Goal: Task Accomplishment & Management: Manage account settings

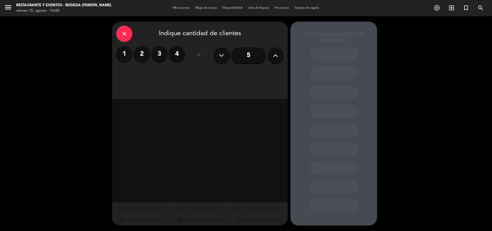
click at [143, 56] on label "2" at bounding box center [142, 54] width 16 height 16
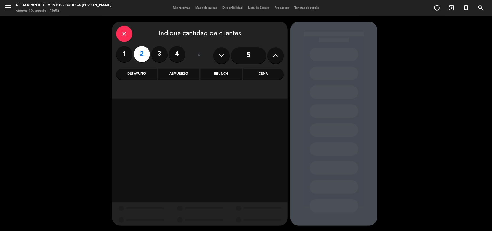
drag, startPoint x: 225, startPoint y: 76, endPoint x: 223, endPoint y: 82, distance: 6.5
click at [225, 76] on div "Brunch" at bounding box center [221, 74] width 41 height 11
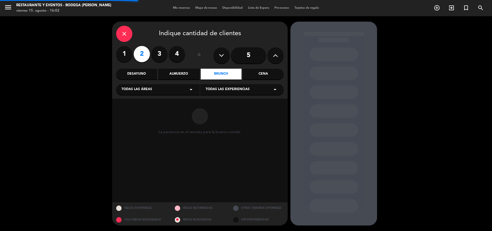
click at [216, 90] on span "Todas las experiencias" at bounding box center [228, 89] width 44 height 5
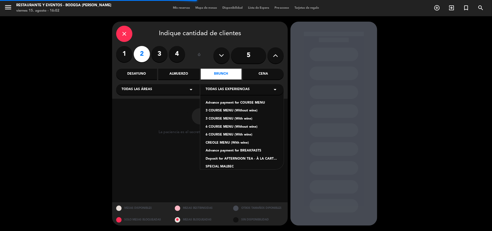
click at [217, 157] on div "Deposit for AFTERNOON TEA - À LA CARTE MENU" at bounding box center [242, 158] width 73 height 5
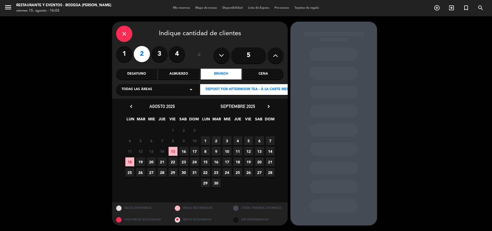
click at [176, 151] on span "15" at bounding box center [173, 151] width 9 height 9
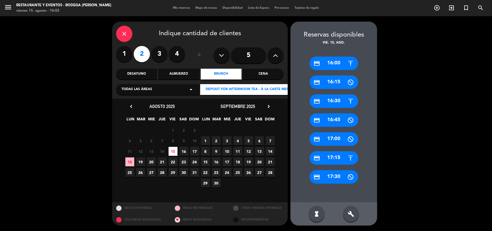
drag, startPoint x: 341, startPoint y: 177, endPoint x: 290, endPoint y: 146, distance: 58.7
click at [340, 176] on div "credit_card 17:30" at bounding box center [334, 177] width 49 height 14
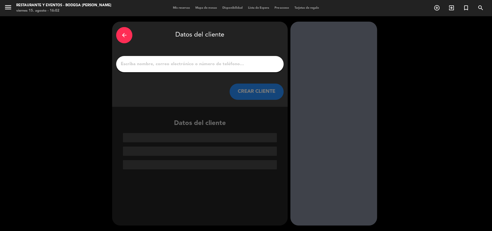
click at [215, 66] on input "1" at bounding box center [199, 64] width 159 height 8
paste input "[PERSON_NAME]"
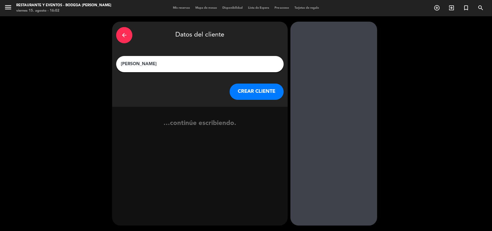
type input "[PERSON_NAME]"
click at [270, 92] on button "CREAR CLIENTE" at bounding box center [257, 92] width 54 height 16
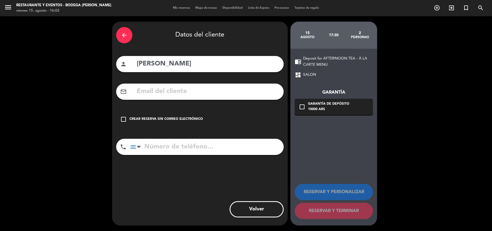
drag, startPoint x: 171, startPoint y: 120, endPoint x: 187, endPoint y: 124, distance: 16.7
click at [171, 120] on div "Crear reserva sin correo electrónico" at bounding box center [166, 119] width 74 height 5
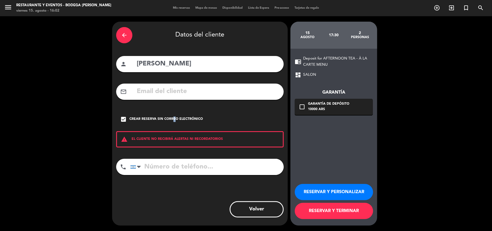
click at [318, 191] on button "RESERVAR Y PERSONALIZAR" at bounding box center [334, 192] width 78 height 16
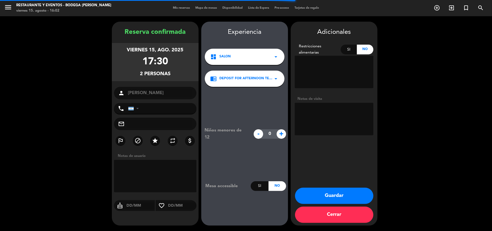
click at [320, 190] on button "Guardar" at bounding box center [334, 196] width 78 height 16
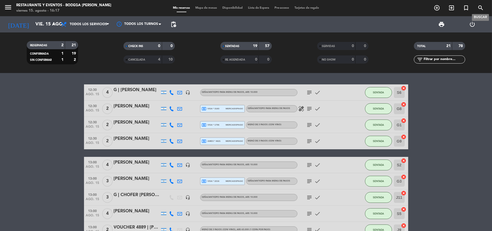
click at [481, 8] on icon "search" at bounding box center [481, 8] width 6 height 6
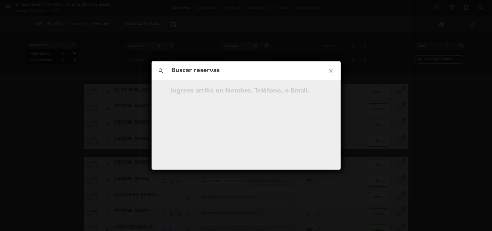
click at [332, 69] on icon "close" at bounding box center [330, 70] width 19 height 19
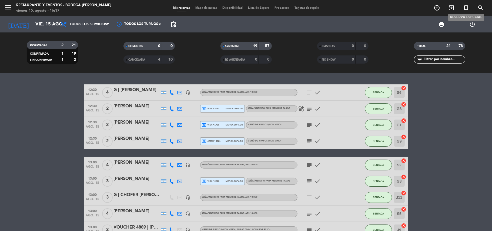
click at [464, 5] on icon "turned_in_not" at bounding box center [466, 8] width 6 height 6
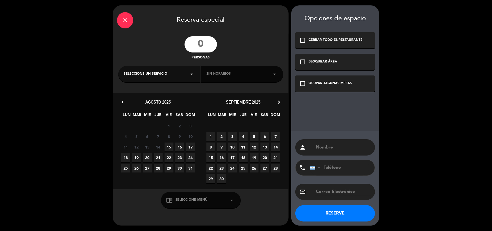
click at [196, 43] on input "number" at bounding box center [201, 44] width 32 height 16
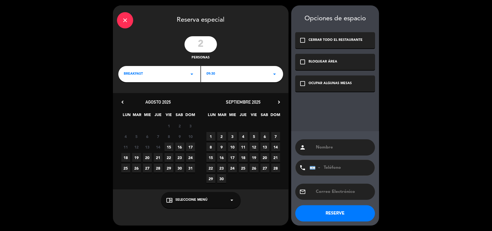
type input "2"
click at [173, 74] on div "BREAKFAST arrow_drop_down" at bounding box center [159, 74] width 82 height 16
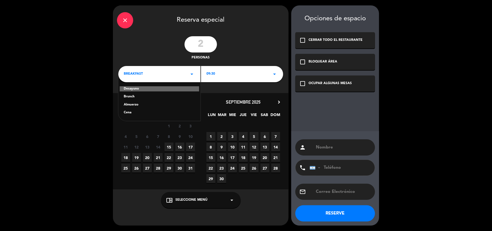
click at [135, 104] on div "Almuerzo" at bounding box center [159, 104] width 71 height 5
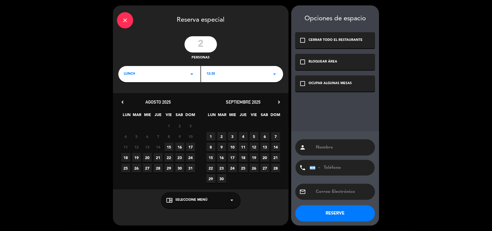
drag, startPoint x: 218, startPoint y: 75, endPoint x: 219, endPoint y: 78, distance: 3.6
click at [219, 75] on div "12:30 arrow_drop_down" at bounding box center [242, 74] width 82 height 16
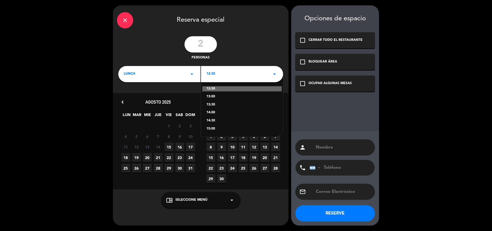
click at [205, 127] on div "12:30 13:00 13:30 14:00 14:30 15:00" at bounding box center [242, 105] width 82 height 63
click at [212, 127] on div "15:00" at bounding box center [242, 128] width 71 height 5
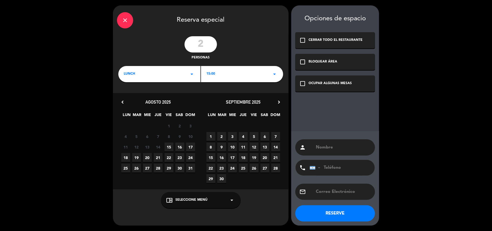
click at [169, 148] on span "15" at bounding box center [169, 146] width 9 height 9
click at [344, 87] on div "check_box_outline_blank OCUPAR ALGUNAS MESAS" at bounding box center [335, 83] width 80 height 16
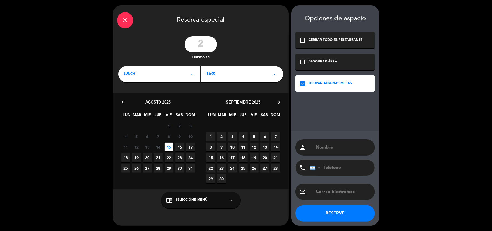
click at [218, 203] on div "chrome_reader_mode Seleccione Menú arrow_drop_down" at bounding box center [201, 200] width 80 height 16
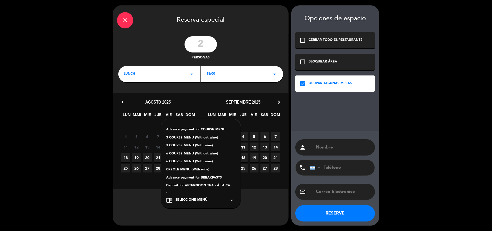
click at [214, 130] on div "Advance payment for COURSE MENU" at bounding box center [201, 129] width 69 height 5
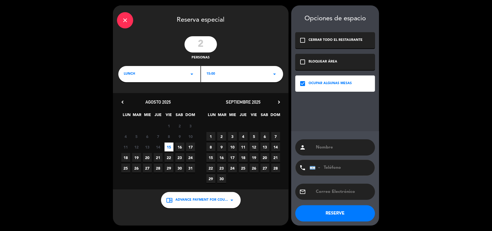
click at [328, 146] on input "text" at bounding box center [343, 148] width 56 height 8
click at [331, 148] on input "text" at bounding box center [343, 148] width 56 height 8
paste input "[PERSON_NAME]"
type input "[PERSON_NAME]"
click at [329, 212] on button "RESERVE" at bounding box center [335, 213] width 80 height 16
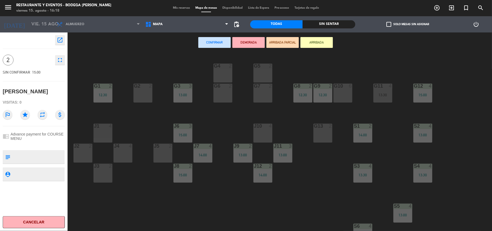
click at [224, 97] on div "G6 2" at bounding box center [223, 93] width 19 height 19
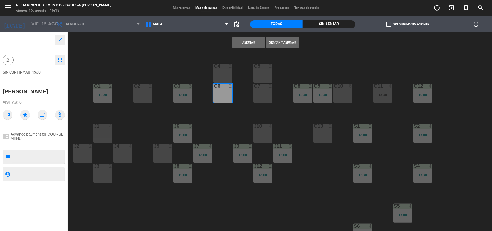
click at [284, 43] on button "Sentar y Asignar" at bounding box center [283, 42] width 32 height 11
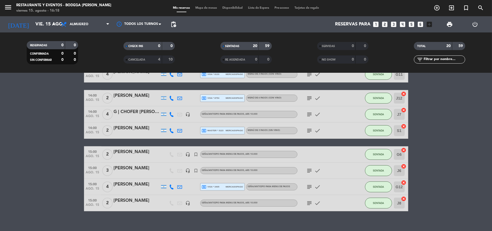
scroll to position [248, 0]
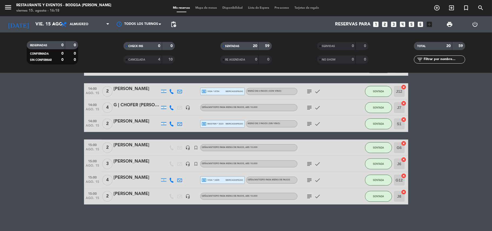
click at [152, 147] on div "[PERSON_NAME]" at bounding box center [137, 145] width 46 height 7
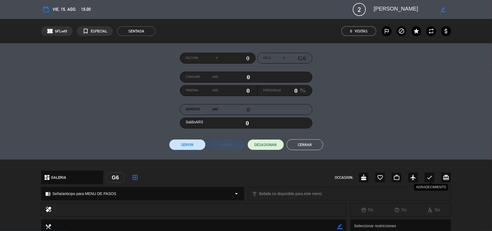
click at [430, 176] on icon "check" at bounding box center [430, 177] width 6 height 6
click at [307, 146] on button "Cerrar" at bounding box center [305, 144] width 36 height 11
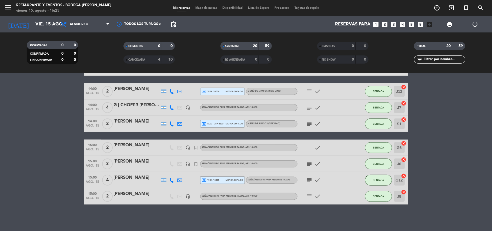
click at [144, 151] on div at bounding box center [137, 151] width 46 height 4
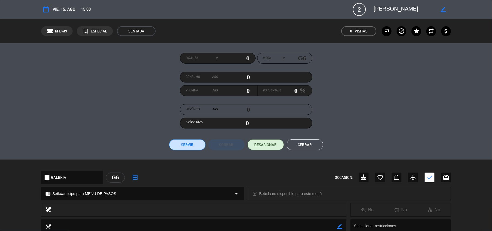
click at [307, 145] on button "Cerrar" at bounding box center [305, 144] width 36 height 11
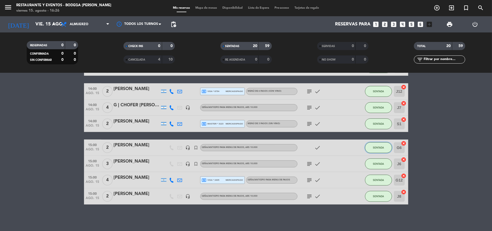
click at [386, 147] on button "SENTADA" at bounding box center [378, 147] width 27 height 11
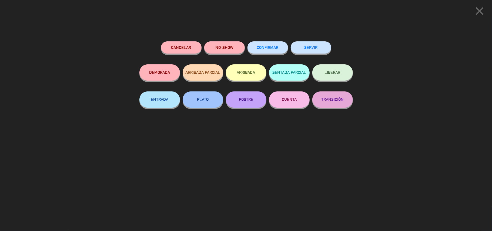
click at [264, 44] on button "CONFIRMAR" at bounding box center [268, 47] width 41 height 12
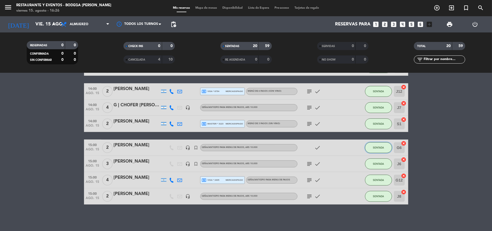
click at [379, 149] on button "SENTADA" at bounding box center [378, 147] width 27 height 11
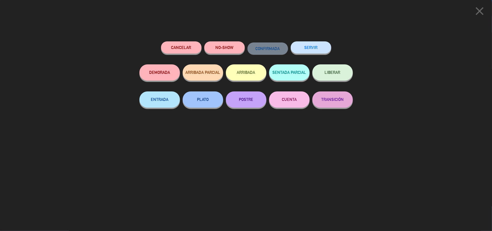
click at [323, 79] on button "LIBERAR" at bounding box center [332, 72] width 41 height 16
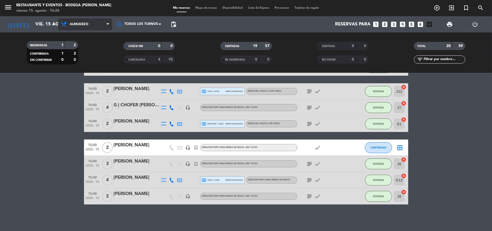
click at [87, 21] on span "Almuerzo" at bounding box center [85, 24] width 54 height 12
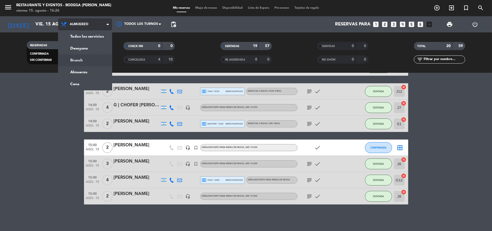
click at [82, 61] on div "menu Restaurante y Eventos - Bodega [PERSON_NAME][DATE] 15. agosto - 16:26 Mis …" at bounding box center [246, 36] width 492 height 73
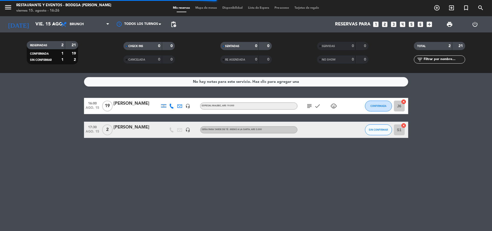
scroll to position [0, 0]
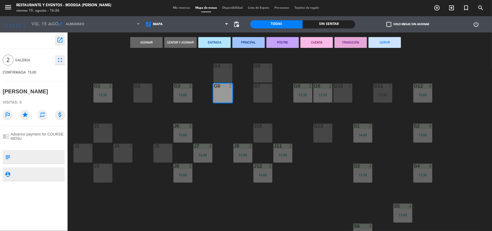
click at [185, 6] on span "Mis reservas" at bounding box center [181, 7] width 22 height 3
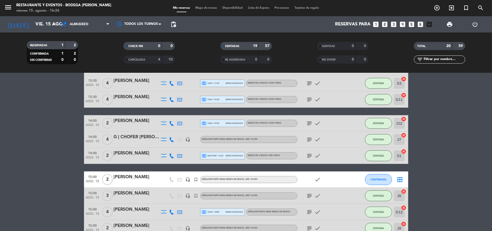
scroll to position [248, 0]
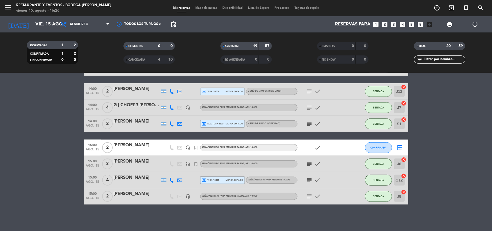
click at [129, 144] on div "[PERSON_NAME]" at bounding box center [137, 145] width 46 height 7
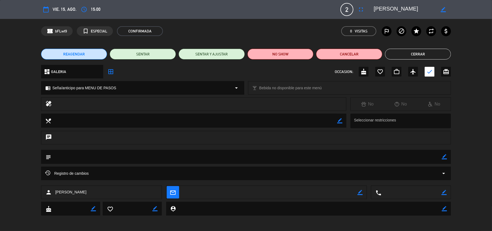
drag, startPoint x: 443, startPoint y: 10, endPoint x: 418, endPoint y: 10, distance: 24.9
click at [438, 10] on div "border_color" at bounding box center [443, 10] width 15 height 10
click at [417, 10] on textarea at bounding box center [405, 10] width 62 height 10
click at [397, 10] on textarea at bounding box center [405, 10] width 62 height 10
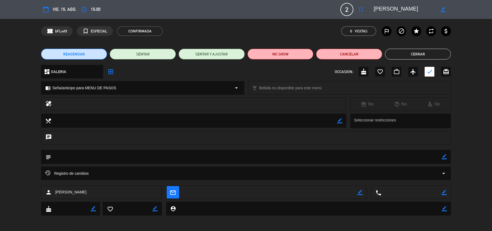
click at [397, 10] on textarea at bounding box center [405, 10] width 62 height 10
drag, startPoint x: 397, startPoint y: 10, endPoint x: 415, endPoint y: 6, distance: 17.8
click at [398, 10] on textarea at bounding box center [405, 10] width 62 height 10
click at [444, 10] on icon "border_color" at bounding box center [443, 9] width 5 height 5
click at [416, 10] on textarea at bounding box center [405, 10] width 62 height 10
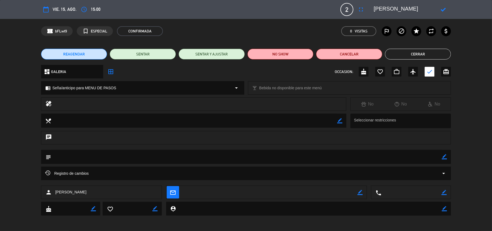
click at [416, 10] on textarea at bounding box center [405, 10] width 62 height 10
type textarea "[PERSON_NAME]"
click at [441, 9] on icon at bounding box center [443, 9] width 5 height 5
click at [423, 54] on button "Cerrar" at bounding box center [418, 54] width 66 height 11
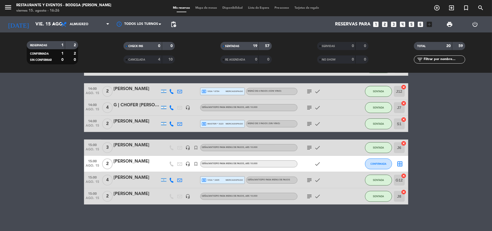
click at [401, 162] on icon "border_all" at bounding box center [400, 164] width 6 height 6
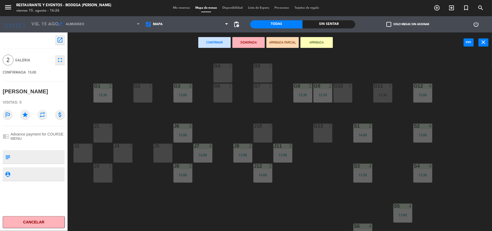
click at [141, 94] on div "G2 2" at bounding box center [143, 93] width 19 height 19
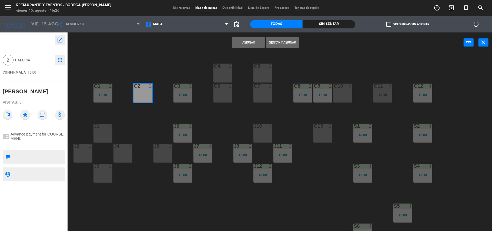
click at [244, 40] on button "Asignar" at bounding box center [248, 42] width 32 height 11
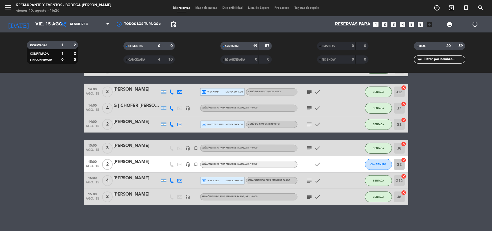
scroll to position [248, 0]
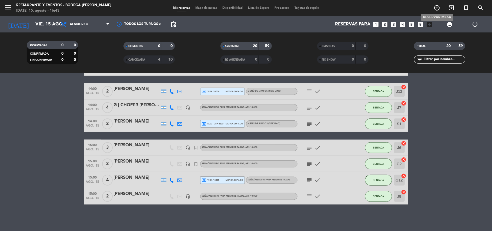
click at [439, 8] on icon "add_circle_outline" at bounding box center [437, 8] width 6 height 6
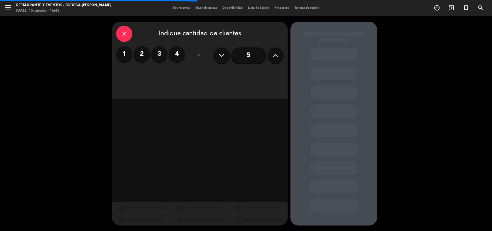
drag, startPoint x: 142, startPoint y: 54, endPoint x: 125, endPoint y: 34, distance: 26.6
click at [142, 52] on label "2" at bounding box center [142, 54] width 16 height 16
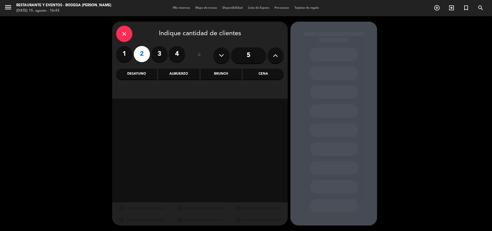
click at [180, 71] on div "Almuerzo" at bounding box center [178, 74] width 41 height 11
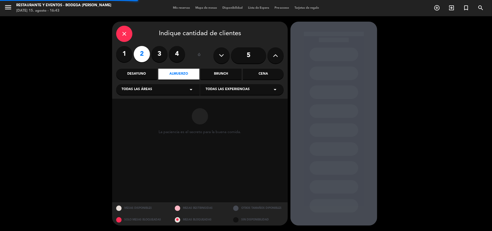
click at [223, 89] on span "Todas las experiencias" at bounding box center [228, 89] width 44 height 5
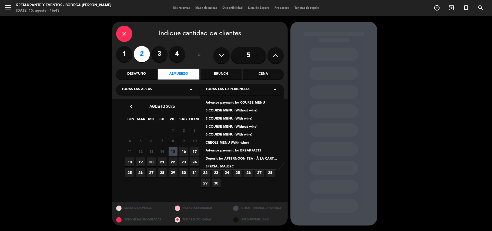
click at [231, 102] on div "Advance payment for COURSE MENU" at bounding box center [242, 102] width 73 height 5
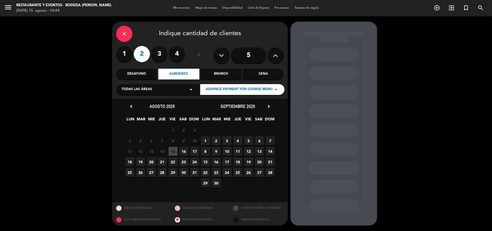
click at [186, 148] on span "16" at bounding box center [183, 151] width 9 height 9
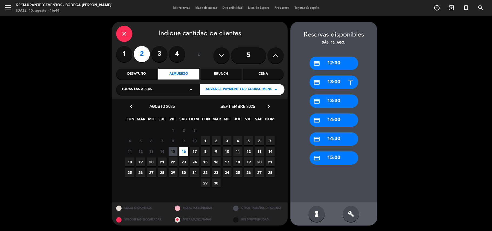
drag, startPoint x: 351, startPoint y: 122, endPoint x: 248, endPoint y: 97, distance: 105.3
click at [336, 120] on div "credit_card 14:00" at bounding box center [334, 120] width 49 height 14
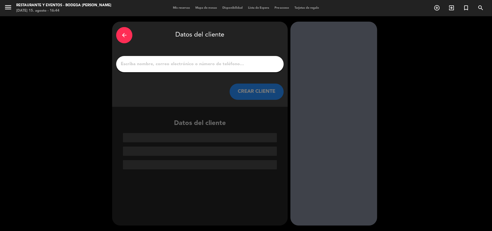
click at [234, 64] on input "1" at bounding box center [199, 64] width 159 height 8
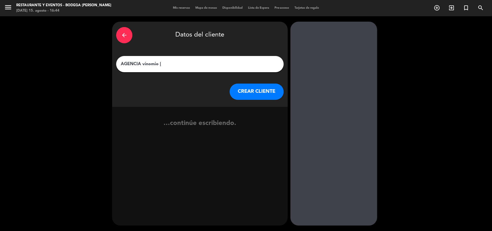
paste input "[PERSON_NAME]"
type input "AGENCIA vinomio | [PERSON_NAME]"
click at [244, 90] on button "CREAR CLIENTE" at bounding box center [257, 92] width 54 height 16
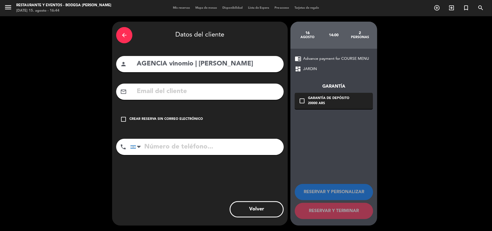
drag, startPoint x: 163, startPoint y: 89, endPoint x: 153, endPoint y: 82, distance: 11.5
click at [163, 89] on input "text" at bounding box center [208, 91] width 144 height 11
click at [159, 119] on div "Crear reserva sin correo electrónico" at bounding box center [166, 119] width 74 height 5
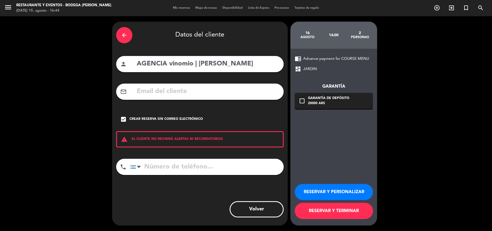
drag, startPoint x: 157, startPoint y: 163, endPoint x: 139, endPoint y: 120, distance: 46.6
click at [157, 162] on input "tel" at bounding box center [207, 167] width 154 height 16
paste input "[PHONE_NUMBER]"
type input "[PHONE_NUMBER]"
click at [313, 198] on button "RESERVAR Y PERSONALIZAR" at bounding box center [334, 192] width 78 height 16
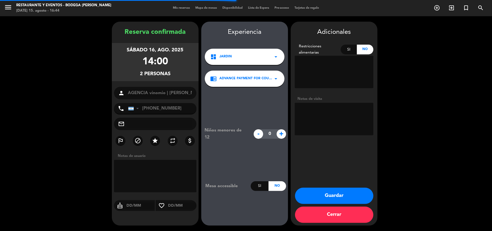
drag, startPoint x: 317, startPoint y: 95, endPoint x: 314, endPoint y: 114, distance: 18.6
click at [317, 99] on div "Adicionales Restricciones alimentarias Si No Notas de visita" at bounding box center [334, 82] width 87 height 110
click at [314, 114] on textarea at bounding box center [334, 119] width 79 height 32
type textarea "p"
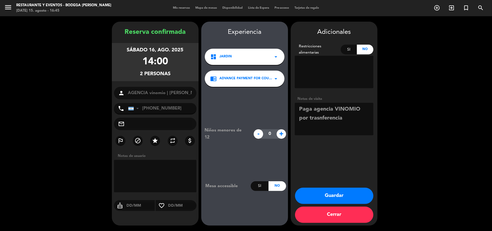
drag, startPoint x: 343, startPoint y: 117, endPoint x: 295, endPoint y: 116, distance: 48.4
click at [295, 116] on textarea at bounding box center [334, 119] width 79 height 32
type textarea "Paga agencia VINOMIO a reservas | facturar no al libro consumidor final | menu …"
click at [325, 195] on button "Guardar" at bounding box center [334, 196] width 78 height 16
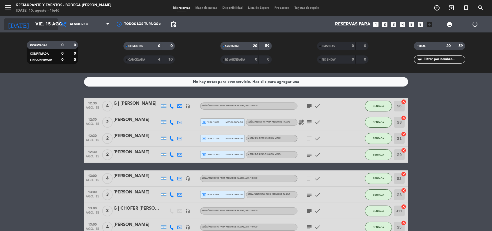
click at [48, 26] on input "vie. 15 ago." at bounding box center [62, 24] width 58 height 11
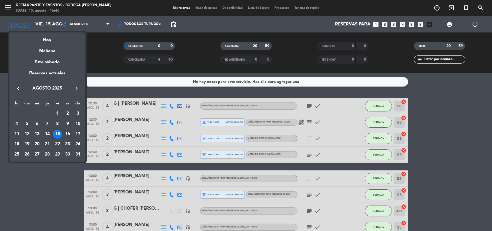
click at [67, 136] on div "16" at bounding box center [67, 133] width 9 height 9
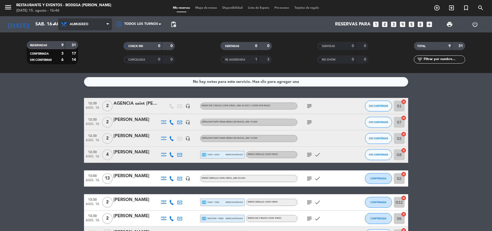
click at [79, 23] on span "Almuerzo" at bounding box center [79, 24] width 19 height 4
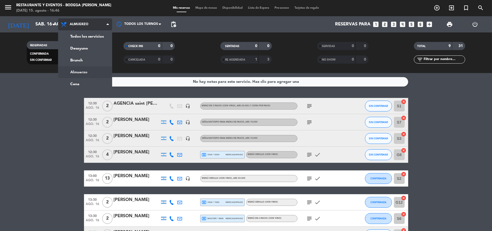
click at [79, 23] on span "Almuerzo" at bounding box center [79, 24] width 19 height 4
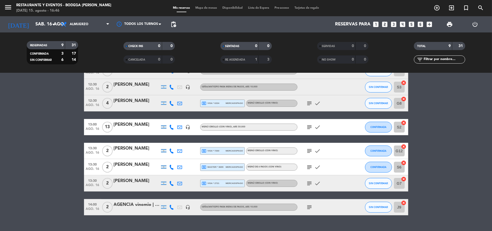
scroll to position [62, 0]
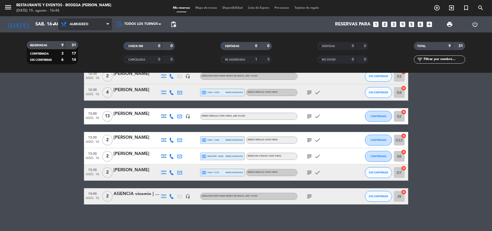
click at [91, 25] on span "Almuerzo" at bounding box center [85, 24] width 54 height 12
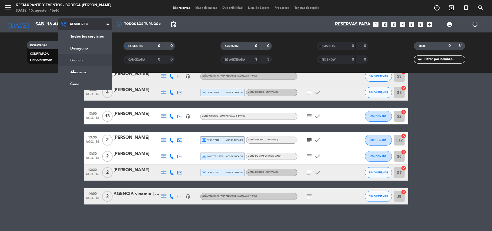
click at [85, 59] on div "menu Restaurante y Eventos - Bodega [PERSON_NAME][DATE] 15. agosto - 16:46 Mis …" at bounding box center [246, 36] width 492 height 73
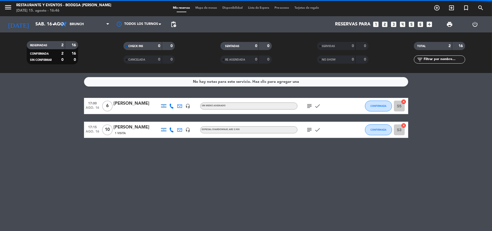
scroll to position [0, 0]
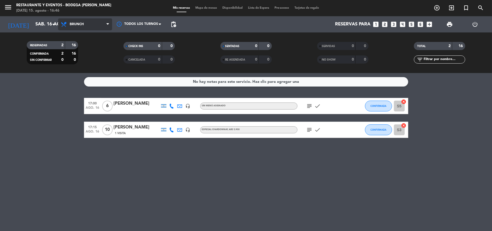
click at [94, 22] on span "Brunch" at bounding box center [85, 24] width 54 height 12
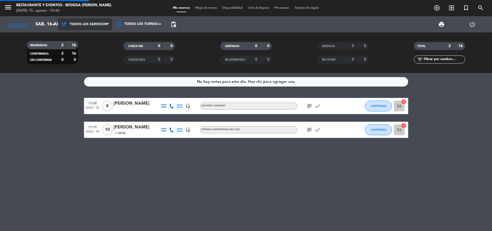
click at [92, 36] on div "menu Restaurante y Eventos - Bodega [PERSON_NAME][DATE] 15. agosto - 16:46 Mis …" at bounding box center [246, 36] width 492 height 73
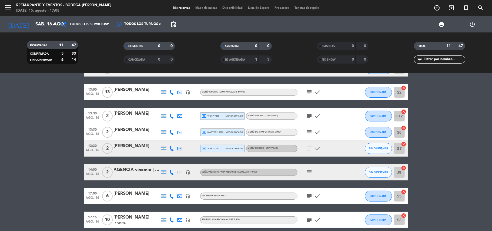
scroll to position [97, 0]
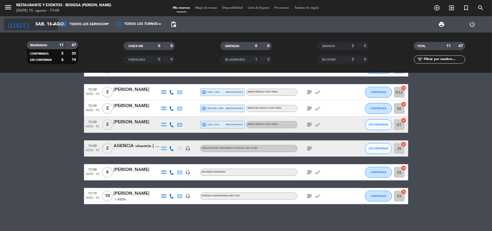
click at [35, 25] on input "sáb. 16 ago." at bounding box center [62, 24] width 58 height 11
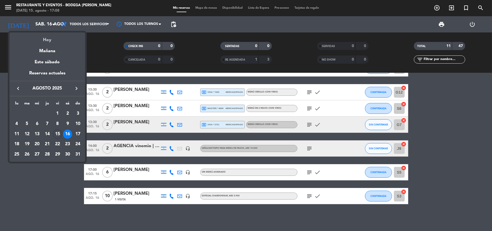
click at [44, 38] on div "Hoy" at bounding box center [47, 37] width 76 height 11
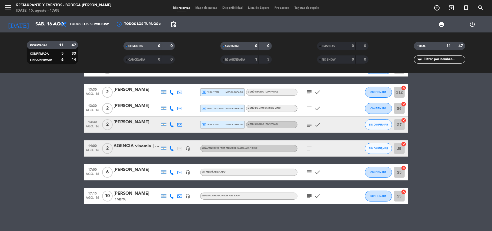
type input "vie. 15 ago."
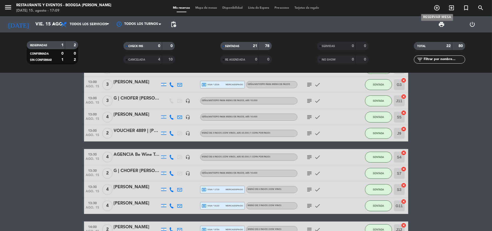
click at [437, 9] on icon "add_circle_outline" at bounding box center [437, 8] width 6 height 6
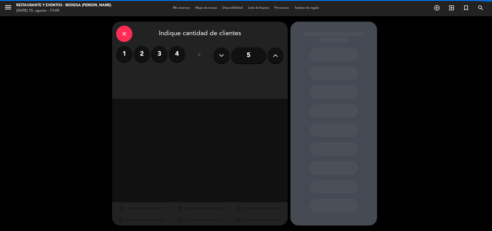
click at [175, 53] on label "4" at bounding box center [177, 54] width 16 height 16
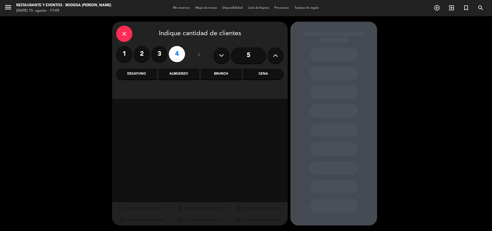
click at [222, 71] on div "Brunch" at bounding box center [221, 74] width 41 height 11
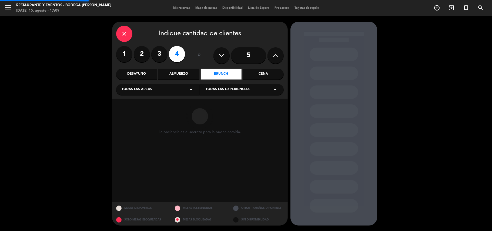
click at [221, 89] on span "Todas las experiencias" at bounding box center [228, 89] width 44 height 5
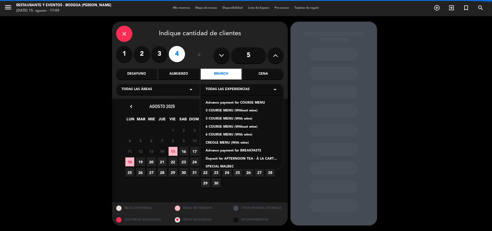
click at [217, 103] on div "Advance payment for COURSE MENU" at bounding box center [242, 102] width 73 height 5
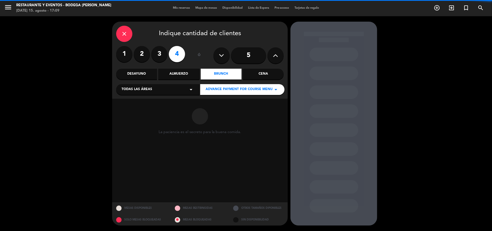
click at [220, 93] on div "Advance payment for COURSE MENU arrow_drop_down" at bounding box center [242, 89] width 84 height 11
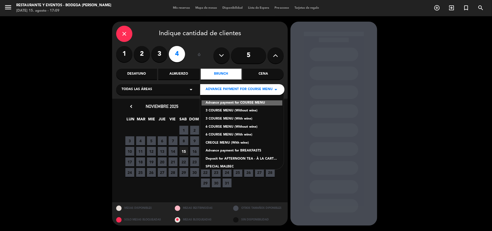
click at [229, 158] on div "Deposit for AFTERNOON TEA - À LA CARTE MENU" at bounding box center [242, 158] width 73 height 5
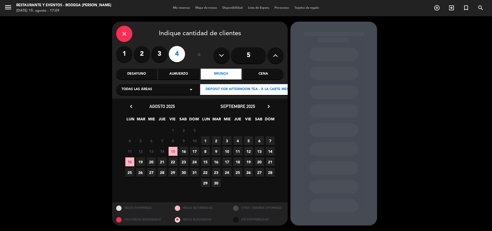
click at [174, 151] on span "15" at bounding box center [173, 151] width 9 height 9
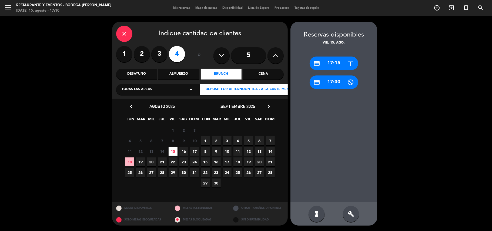
click at [330, 65] on div "credit_card 17:15" at bounding box center [334, 63] width 49 height 14
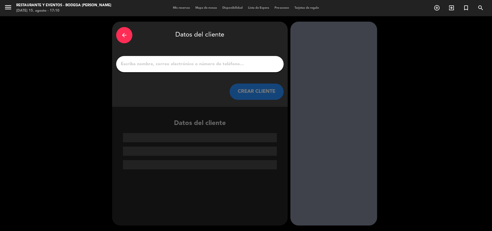
click at [236, 65] on input "1" at bounding box center [199, 64] width 159 height 8
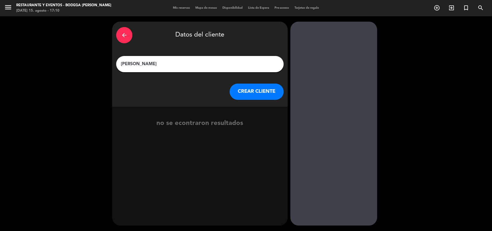
type input "[PERSON_NAME]"
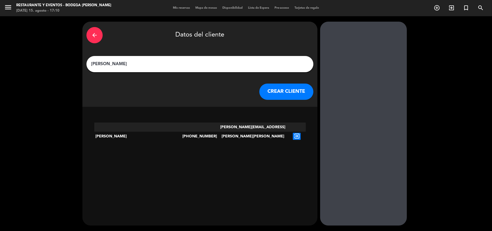
click at [260, 92] on button "CREAR CLIENTE" at bounding box center [287, 92] width 54 height 16
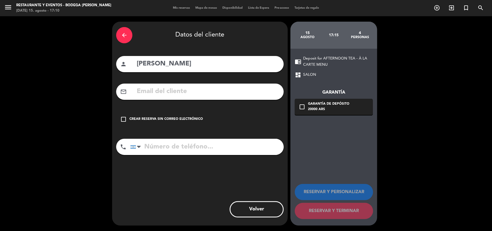
drag, startPoint x: 167, startPoint y: 120, endPoint x: 183, endPoint y: 126, distance: 16.8
click at [168, 121] on div "Crear reserva sin correo electrónico" at bounding box center [166, 119] width 74 height 5
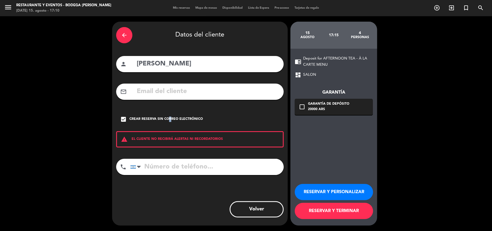
click at [309, 193] on button "RESERVAR Y PERSONALIZAR" at bounding box center [334, 192] width 78 height 16
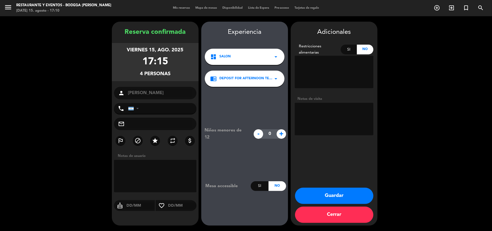
click at [324, 194] on button "Guardar" at bounding box center [334, 196] width 78 height 16
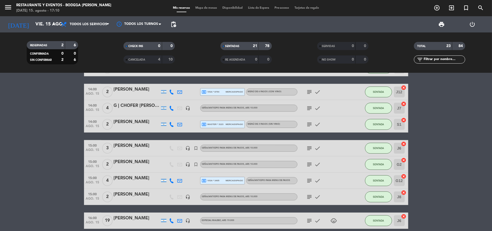
scroll to position [306, 0]
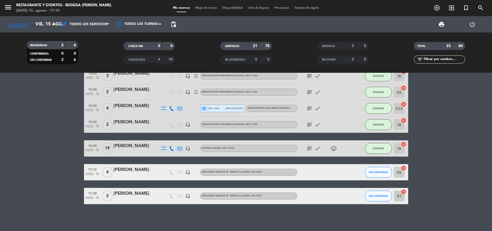
click at [142, 169] on div "[PERSON_NAME]" at bounding box center [137, 169] width 46 height 7
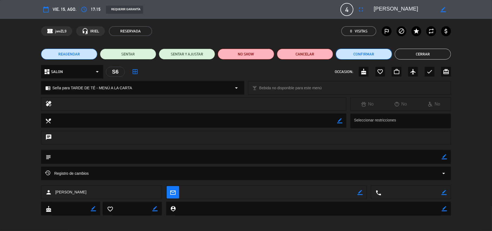
click at [345, 52] on button "Confirmar" at bounding box center [364, 54] width 56 height 11
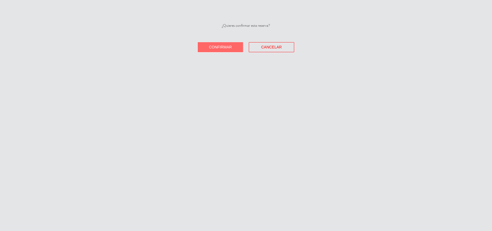
drag, startPoint x: 228, startPoint y: 47, endPoint x: 328, endPoint y: 54, distance: 100.5
click at [229, 47] on span "Confirmar" at bounding box center [220, 47] width 23 height 4
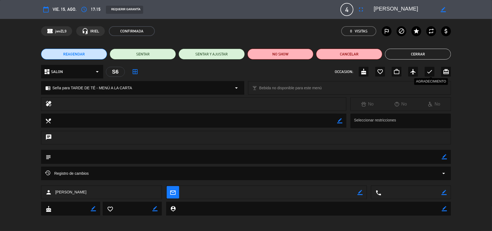
drag, startPoint x: 430, startPoint y: 71, endPoint x: 425, endPoint y: 64, distance: 9.1
click at [430, 71] on icon "check" at bounding box center [430, 71] width 6 height 6
drag, startPoint x: 416, startPoint y: 49, endPoint x: 238, endPoint y: 165, distance: 211.7
click at [416, 50] on button "Cerrar" at bounding box center [418, 54] width 66 height 11
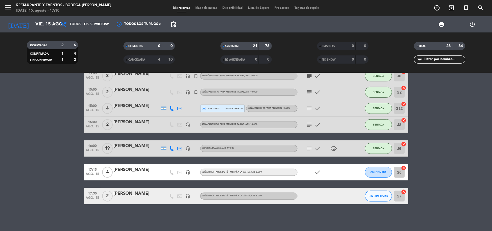
click at [142, 196] on div "[PERSON_NAME]" at bounding box center [137, 193] width 46 height 7
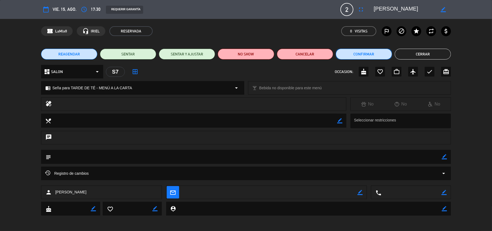
click at [363, 56] on button "Confirmar" at bounding box center [364, 54] width 56 height 11
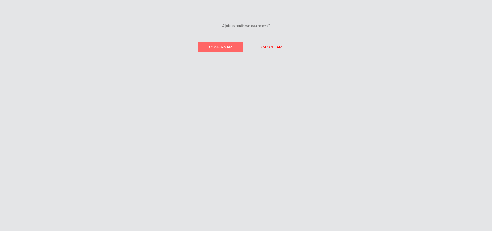
drag, startPoint x: 224, startPoint y: 50, endPoint x: 263, endPoint y: 48, distance: 39.3
click at [226, 50] on button "Confirmar" at bounding box center [220, 47] width 45 height 10
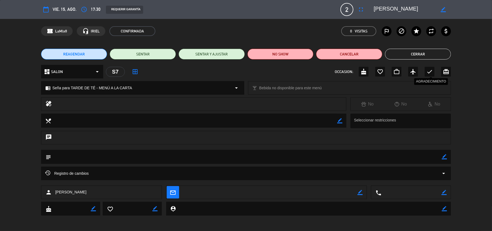
drag, startPoint x: 430, startPoint y: 72, endPoint x: 428, endPoint y: 69, distance: 4.0
click at [430, 72] on icon "check" at bounding box center [430, 71] width 6 height 6
click at [424, 56] on button "Cerrar" at bounding box center [418, 54] width 66 height 11
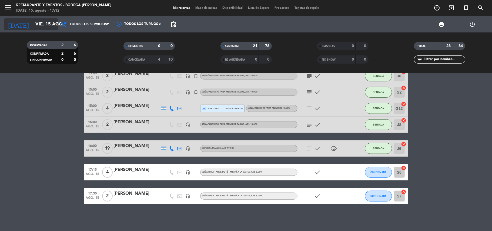
click at [45, 25] on input "vie. 15 ago." at bounding box center [62, 24] width 58 height 11
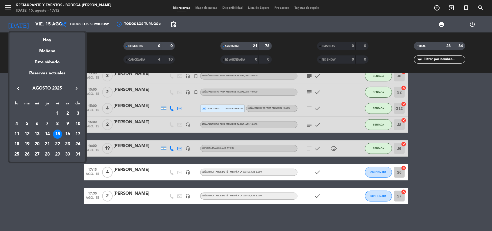
click at [67, 134] on div "16" at bounding box center [67, 133] width 9 height 9
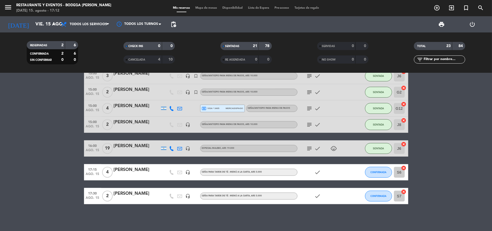
type input "sáb. 16 ago."
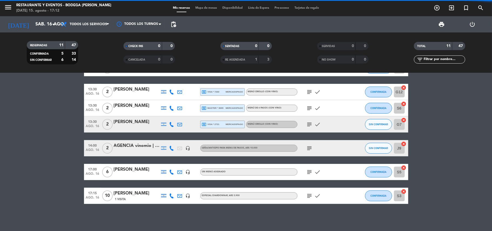
scroll to position [97, 0]
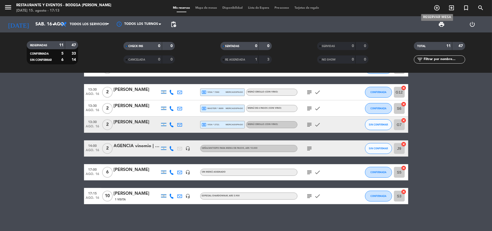
click at [438, 8] on icon "add_circle_outline" at bounding box center [437, 8] width 6 height 6
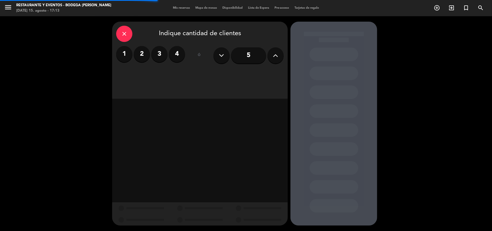
click at [278, 59] on button at bounding box center [276, 55] width 16 height 16
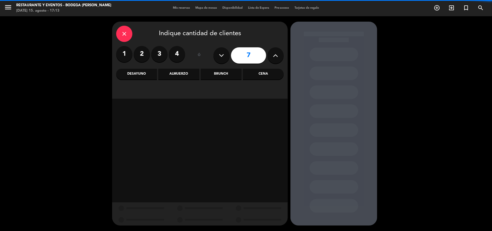
drag, startPoint x: 278, startPoint y: 59, endPoint x: 272, endPoint y: 61, distance: 6.9
click at [278, 59] on button at bounding box center [276, 55] width 16 height 16
type input "8"
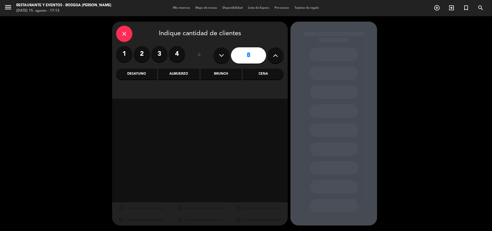
click at [214, 74] on div "Brunch" at bounding box center [221, 74] width 41 height 11
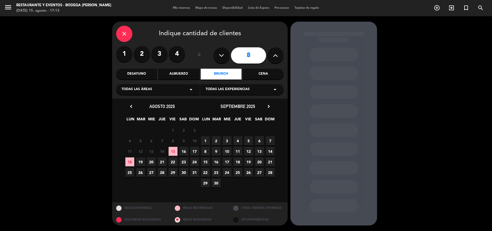
click at [248, 87] on div "Todas las experiencias arrow_drop_down" at bounding box center [242, 89] width 84 height 11
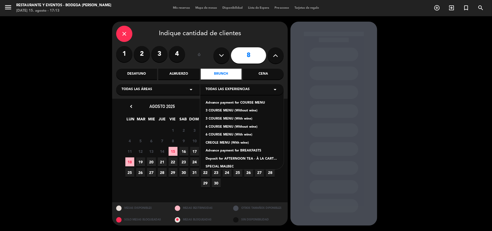
click at [239, 158] on div "Deposit for AFTERNOON TEA - À LA CARTE MENU" at bounding box center [242, 158] width 73 height 5
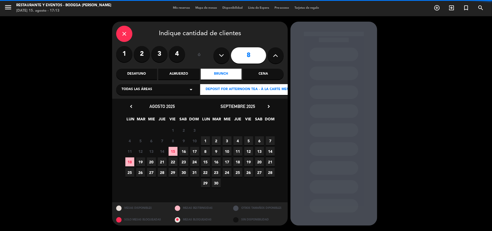
click at [186, 151] on span "16" at bounding box center [183, 151] width 9 height 9
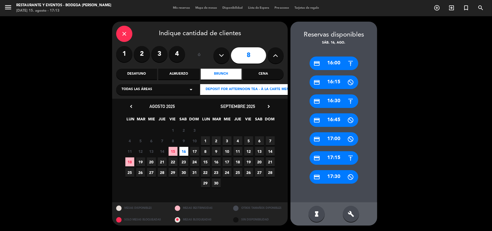
drag, startPoint x: 333, startPoint y: 101, endPoint x: 252, endPoint y: 64, distance: 88.3
click at [330, 101] on div "credit_card 16:30" at bounding box center [334, 101] width 49 height 14
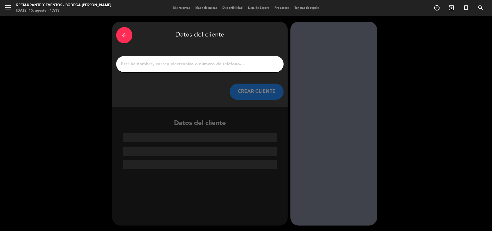
click at [248, 66] on input "1" at bounding box center [199, 64] width 159 height 8
paste input "[PERSON_NAME]"
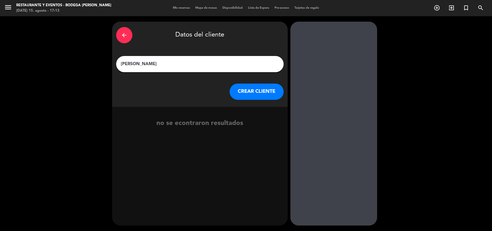
type input "[PERSON_NAME]"
click at [275, 85] on button "CREAR CLIENTE" at bounding box center [257, 92] width 54 height 16
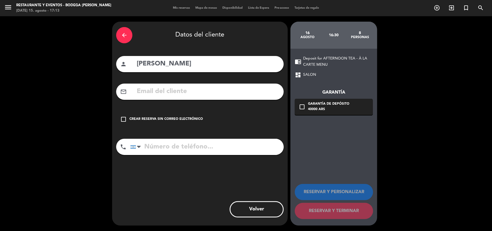
click at [188, 94] on input "text" at bounding box center [208, 91] width 144 height 11
drag, startPoint x: 154, startPoint y: 117, endPoint x: 162, endPoint y: 149, distance: 32.6
click at [154, 117] on div "Crear reserva sin correo electrónico" at bounding box center [166, 119] width 74 height 5
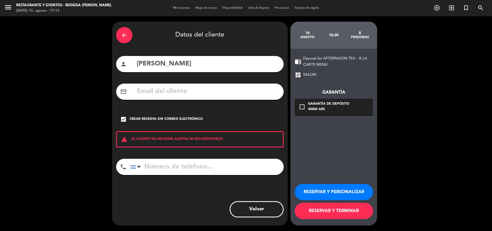
click at [162, 159] on input "tel" at bounding box center [207, 167] width 154 height 16
paste input "[PHONE_NUMBER]"
type input "[PHONE_NUMBER]"
click at [301, 189] on button "RESERVAR Y PERSONALIZAR" at bounding box center [334, 192] width 78 height 16
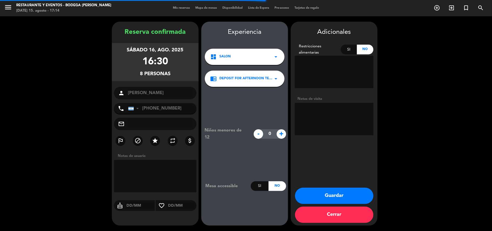
click at [325, 116] on textarea at bounding box center [334, 119] width 79 height 32
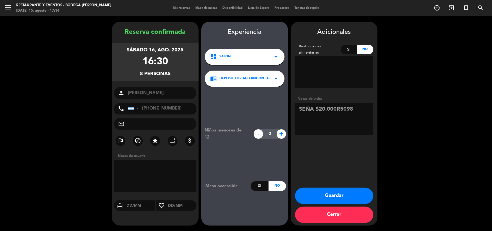
type textarea "SEÑA $20.000R5098"
click at [345, 192] on button "Guardar" at bounding box center [334, 196] width 78 height 16
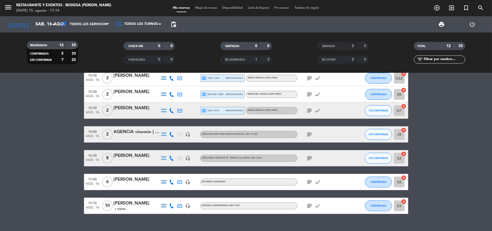
scroll to position [120, 0]
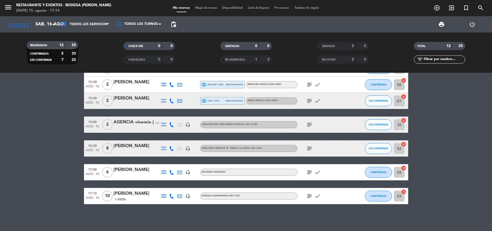
click at [147, 125] on div "AGENCIA vinomio | [PERSON_NAME]" at bounding box center [137, 122] width 46 height 7
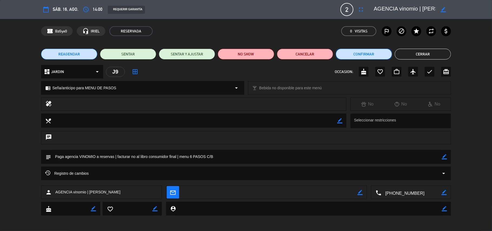
drag, startPoint x: 355, startPoint y: 55, endPoint x: 352, endPoint y: 55, distance: 3.2
click at [352, 55] on button "Confirmar" at bounding box center [364, 54] width 56 height 11
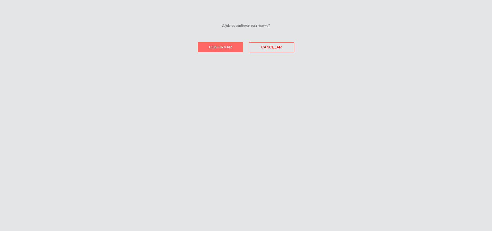
drag, startPoint x: 234, startPoint y: 46, endPoint x: 402, endPoint y: 63, distance: 169.2
click at [239, 47] on button "Confirmar" at bounding box center [220, 47] width 45 height 10
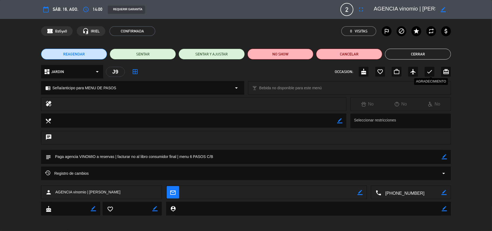
click at [431, 73] on icon "check" at bounding box center [430, 71] width 6 height 6
drag, startPoint x: 420, startPoint y: 52, endPoint x: 403, endPoint y: 58, distance: 17.9
click at [418, 52] on button "Cerrar" at bounding box center [418, 54] width 66 height 11
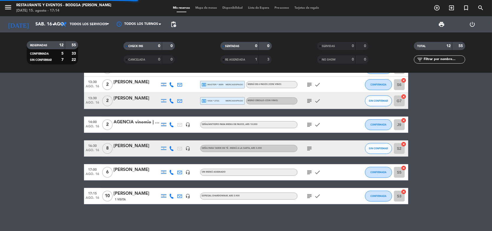
click at [128, 145] on div "[PERSON_NAME]" at bounding box center [137, 145] width 46 height 7
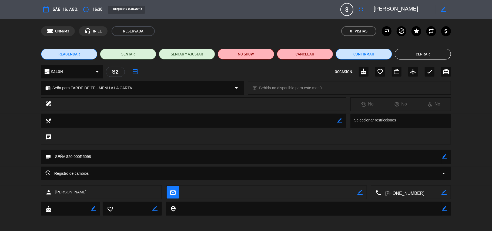
drag, startPoint x: 443, startPoint y: 10, endPoint x: 359, endPoint y: 11, distance: 84.3
click at [440, 10] on div "border_color" at bounding box center [443, 10] width 15 height 10
click at [444, 10] on icon "border_color" at bounding box center [443, 9] width 5 height 5
click at [374, 9] on textarea at bounding box center [405, 10] width 62 height 10
type textarea "S | [PERSON_NAME]"
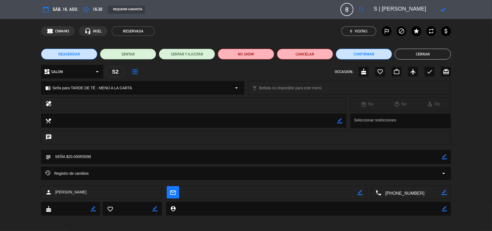
click at [444, 8] on icon at bounding box center [443, 9] width 5 height 5
click at [381, 51] on button "Confirmar" at bounding box center [364, 54] width 56 height 11
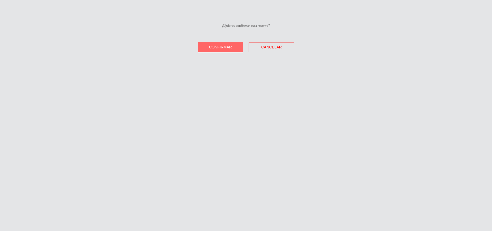
click at [229, 46] on span "Confirmar" at bounding box center [220, 47] width 23 height 4
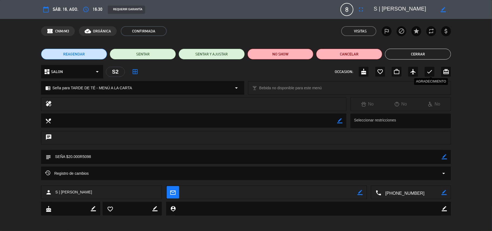
click at [427, 72] on icon "check" at bounding box center [430, 71] width 6 height 6
click at [421, 55] on button "Cerrar" at bounding box center [418, 54] width 66 height 11
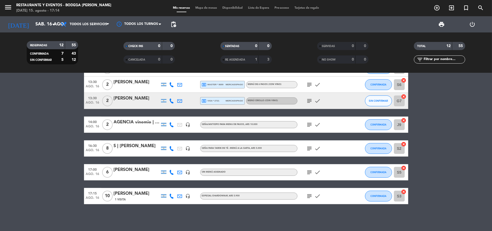
click at [124, 101] on div "[PERSON_NAME]" at bounding box center [137, 98] width 46 height 7
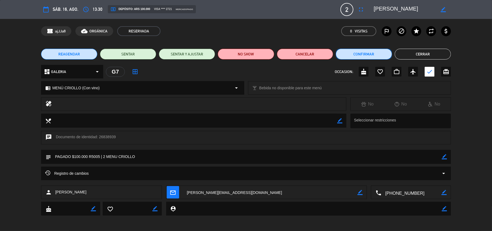
click at [372, 54] on button "Confirmar" at bounding box center [364, 54] width 56 height 11
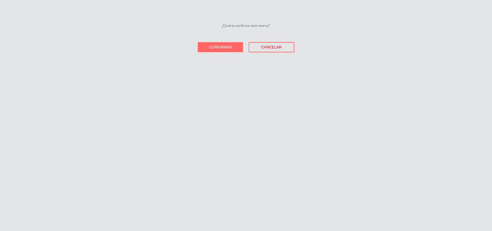
click at [233, 47] on button "Confirmar" at bounding box center [220, 47] width 45 height 10
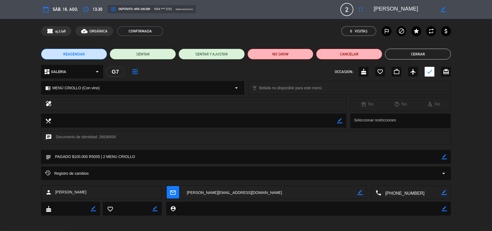
click at [443, 10] on icon "border_color" at bounding box center [443, 9] width 5 height 5
click at [374, 9] on textarea at bounding box center [405, 10] width 62 height 10
click at [445, 10] on icon at bounding box center [443, 9] width 5 height 5
click at [420, 51] on button "Cerrar" at bounding box center [418, 54] width 66 height 11
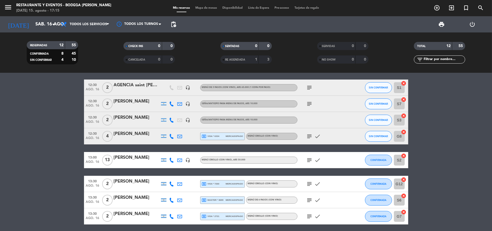
scroll to position [0, 0]
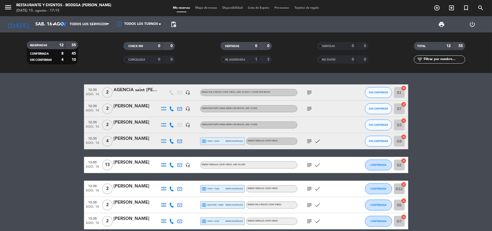
click at [122, 92] on div "AGENCIA saint [PERSON_NAME] | [PERSON_NAME]" at bounding box center [137, 90] width 46 height 7
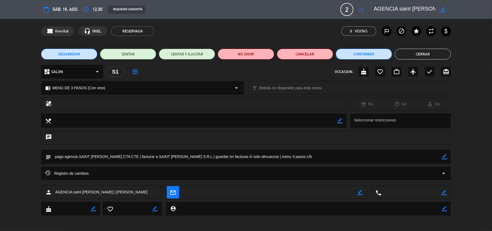
drag, startPoint x: 384, startPoint y: 55, endPoint x: 379, endPoint y: 55, distance: 4.9
click at [379, 55] on button "Confirmar" at bounding box center [364, 54] width 56 height 11
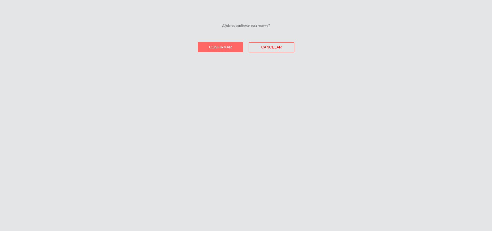
click at [224, 48] on span "Confirmar" at bounding box center [220, 47] width 23 height 4
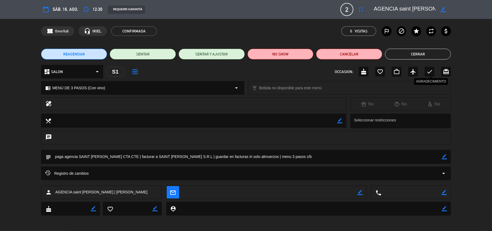
click at [428, 72] on icon "check" at bounding box center [430, 71] width 6 height 6
click at [428, 55] on button "Cerrar" at bounding box center [418, 54] width 66 height 11
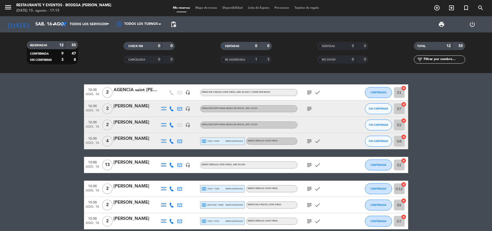
click at [138, 107] on div "[PERSON_NAME]" at bounding box center [137, 106] width 46 height 7
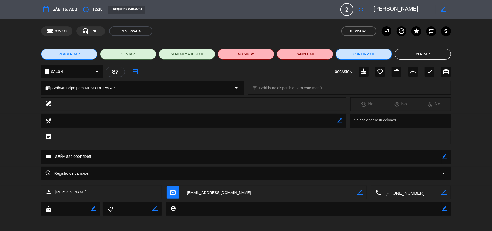
click at [356, 56] on button "Confirmar" at bounding box center [364, 54] width 56 height 11
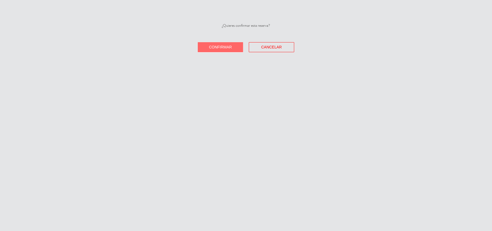
drag, startPoint x: 222, startPoint y: 48, endPoint x: 371, endPoint y: 40, distance: 149.1
click at [224, 46] on span "Confirmar" at bounding box center [220, 47] width 23 height 4
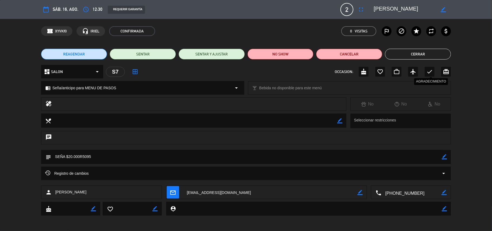
click at [433, 70] on icon "check" at bounding box center [430, 71] width 6 height 6
click at [428, 57] on button "Cerrar" at bounding box center [418, 54] width 66 height 11
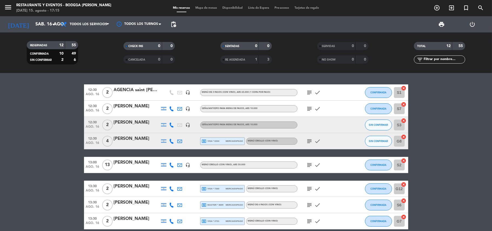
click at [135, 121] on div "[PERSON_NAME]" at bounding box center [137, 122] width 46 height 7
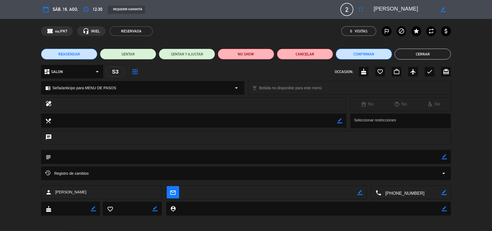
click at [359, 52] on button "Confirmar" at bounding box center [364, 54] width 56 height 11
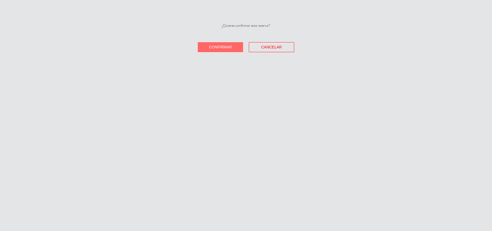
click at [234, 48] on button "Confirmar" at bounding box center [220, 47] width 45 height 10
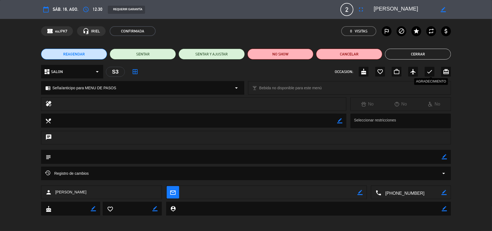
click at [431, 72] on icon "check" at bounding box center [430, 71] width 6 height 6
drag, startPoint x: 427, startPoint y: 55, endPoint x: 307, endPoint y: 81, distance: 123.3
click at [425, 55] on button "Cerrar" at bounding box center [418, 54] width 66 height 11
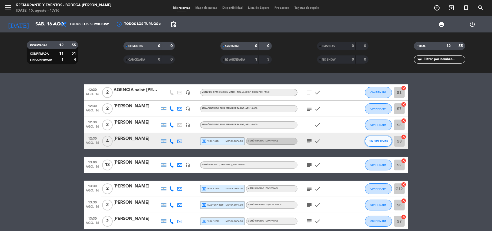
click at [380, 142] on span "SIN CONFIRMAR" at bounding box center [378, 140] width 19 height 3
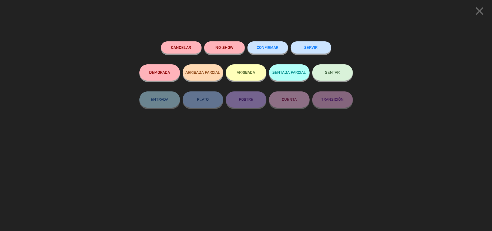
click at [278, 50] on button "CONFIRMAR" at bounding box center [268, 47] width 41 height 12
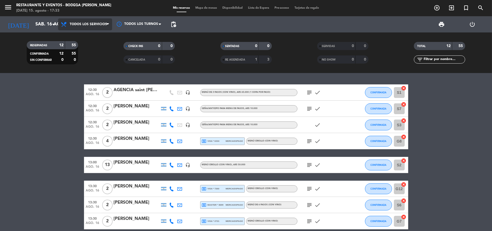
click at [82, 26] on span "Todos los servicios" at bounding box center [85, 24] width 54 height 12
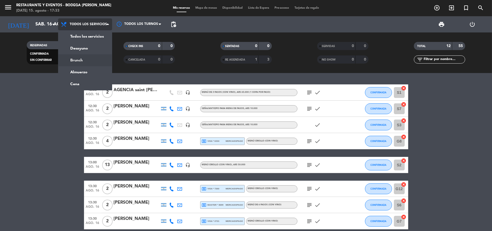
click at [84, 58] on div "menu Restaurante y Eventos - Bodega [PERSON_NAME][DATE] 15. agosto - 17:33 Mis …" at bounding box center [246, 36] width 492 height 73
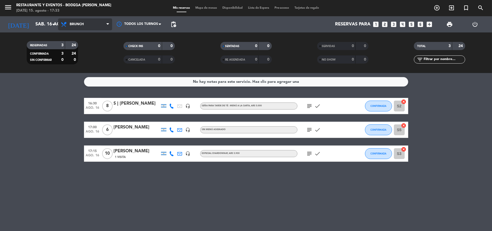
click at [95, 26] on span "Brunch" at bounding box center [85, 24] width 54 height 12
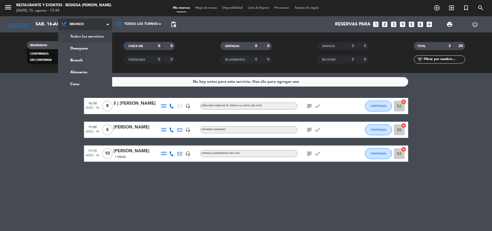
click at [96, 38] on div "menu Restaurante y Eventos - Bodega [PERSON_NAME][DATE] 15. agosto - 17:34 Mis …" at bounding box center [246, 36] width 492 height 73
